Goal: Navigation & Orientation: Find specific page/section

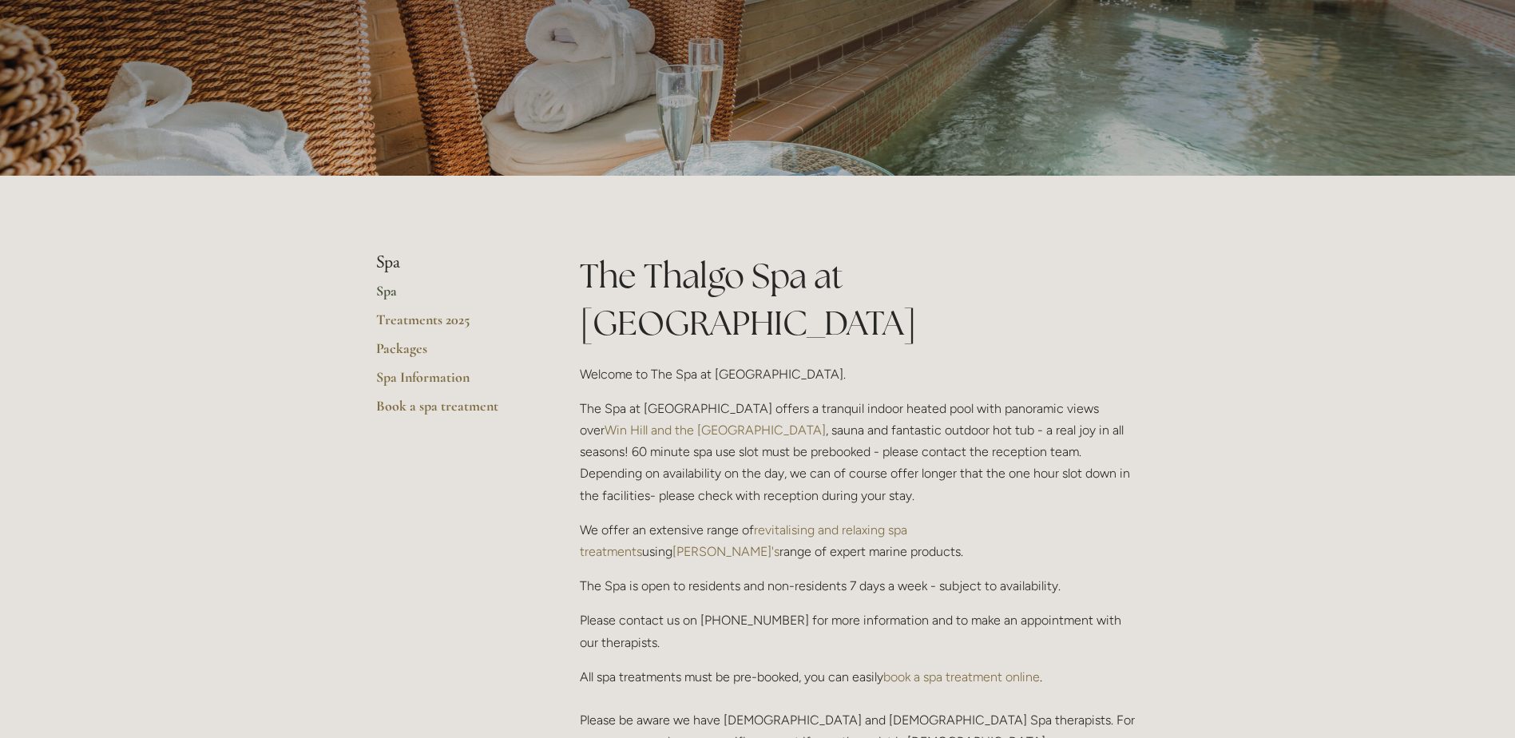
scroll to position [240, 0]
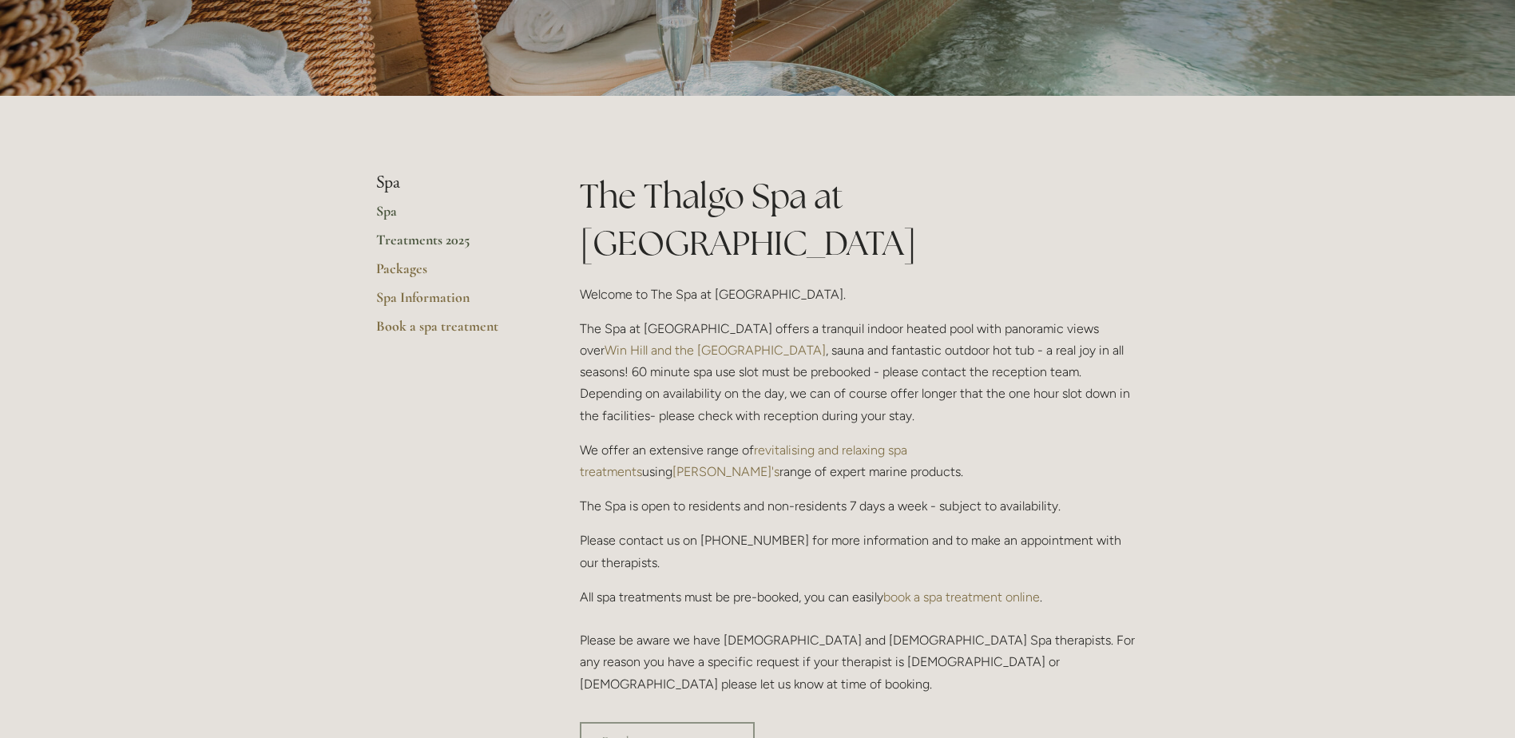
click at [431, 244] on link "Treatments 2025" at bounding box center [452, 245] width 153 height 29
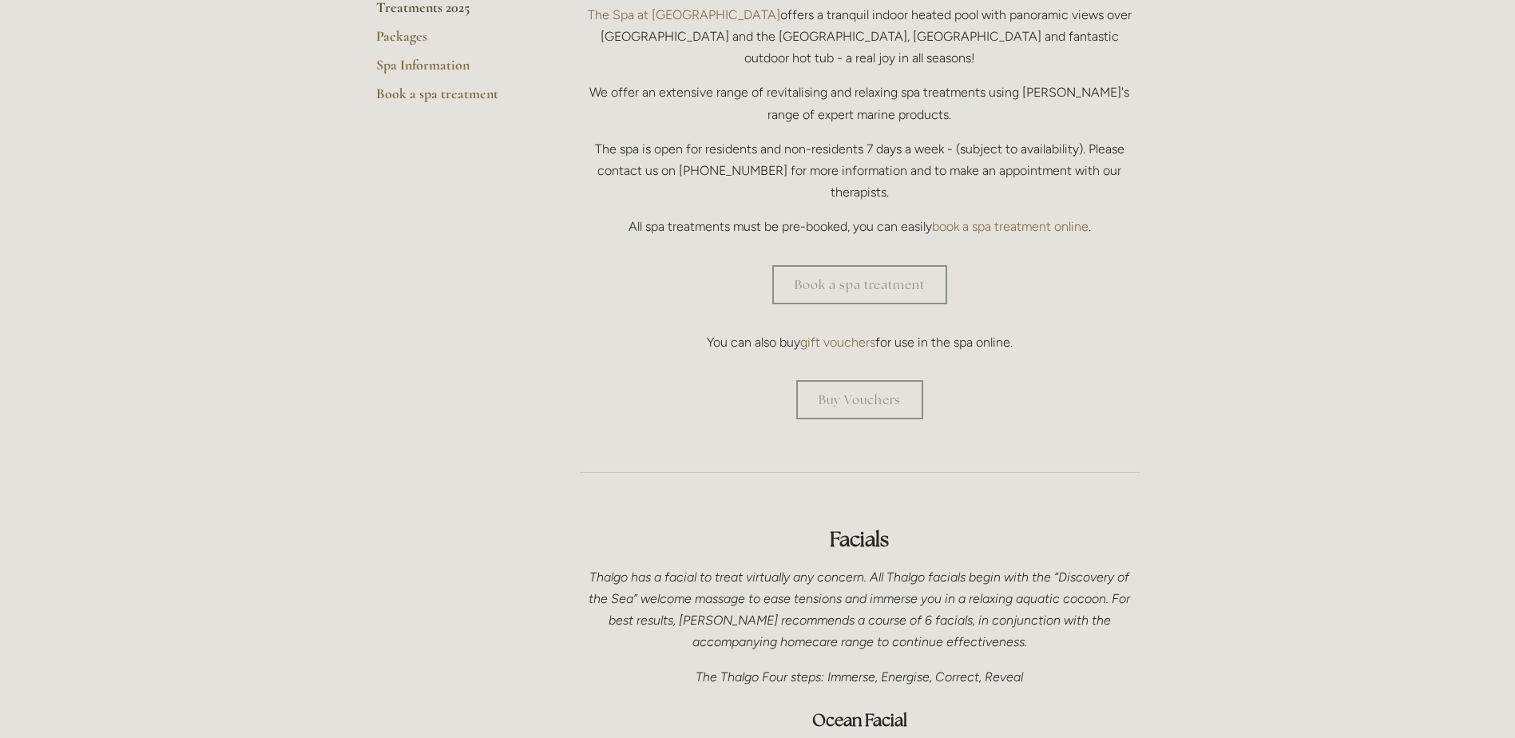
scroll to position [479, 0]
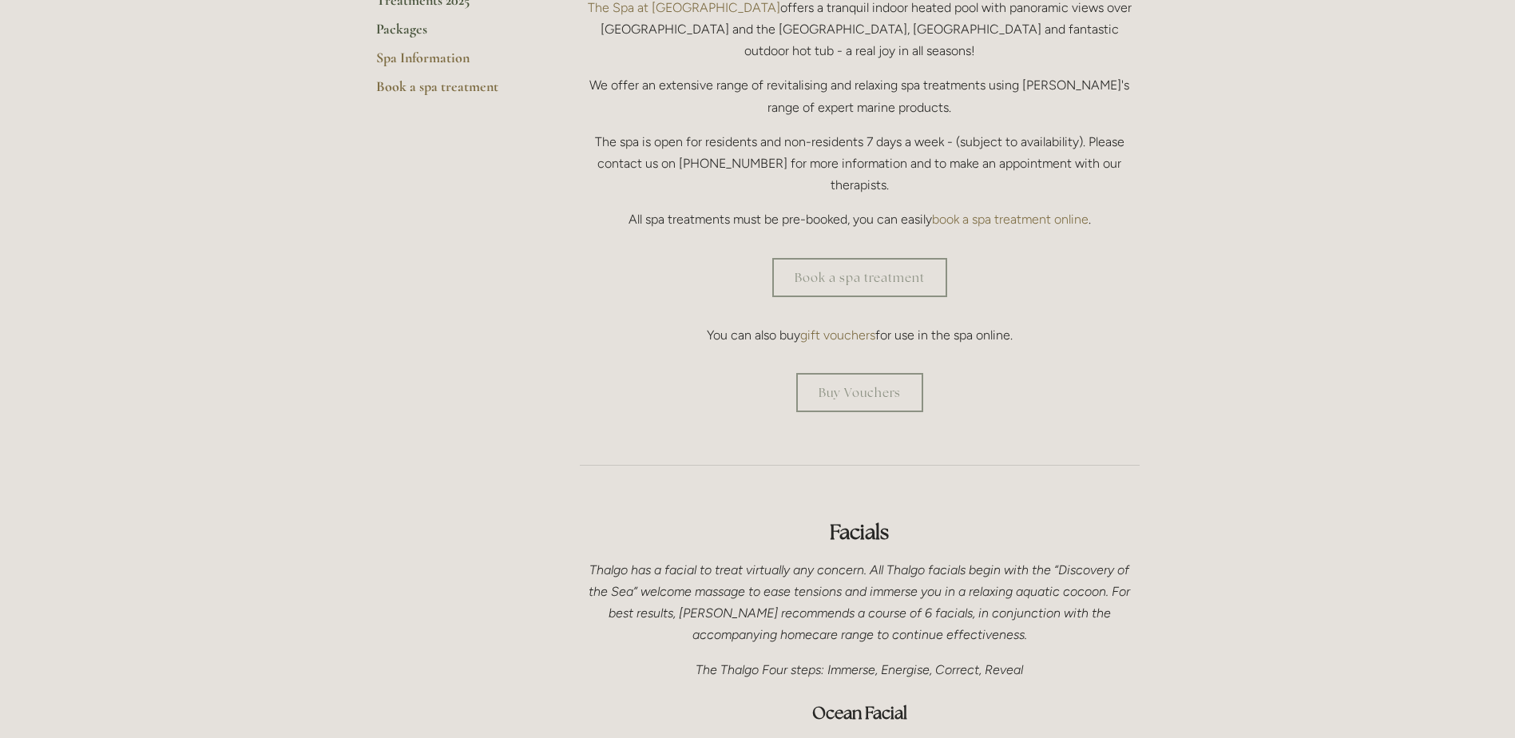
click at [406, 32] on link "Packages" at bounding box center [452, 34] width 153 height 29
